Goal: Task Accomplishment & Management: Manage account settings

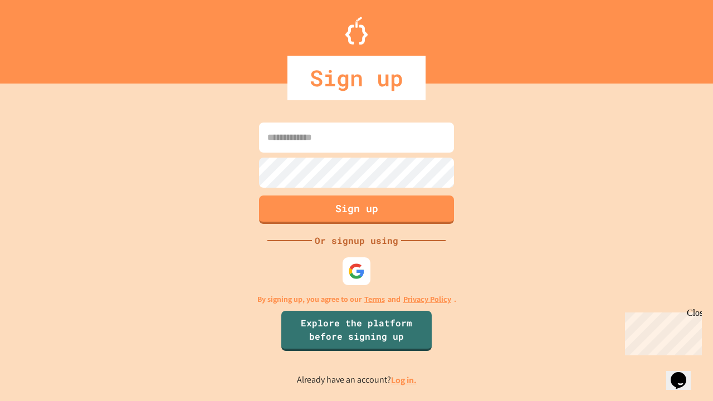
click at [404, 380] on link "Log in." at bounding box center [404, 380] width 26 height 12
